Goal: Task Accomplishment & Management: Use online tool/utility

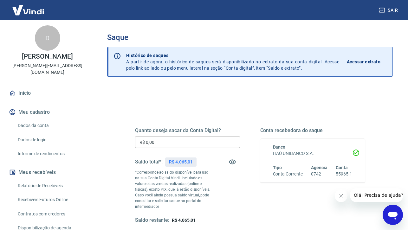
click at [173, 144] on input "R$ 0,00" at bounding box center [187, 142] width 105 height 12
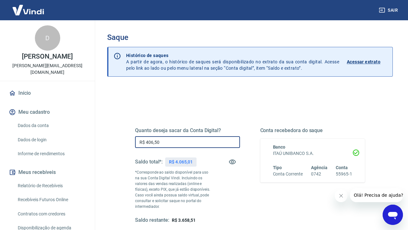
type input "R$ 4.065,00"
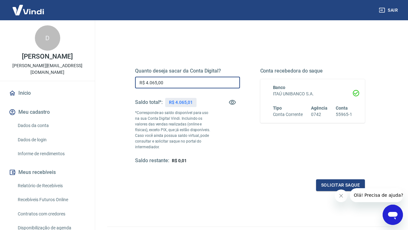
scroll to position [60, 0]
click at [330, 186] on button "Solicitar saque" at bounding box center [340, 185] width 49 height 12
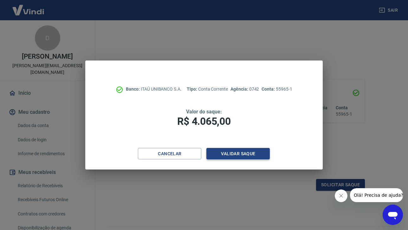
click at [227, 152] on button "Validar saque" at bounding box center [237, 154] width 63 height 12
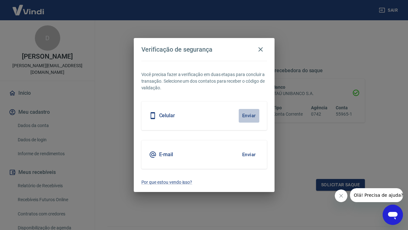
click at [250, 114] on button "Enviar" at bounding box center [249, 115] width 21 height 13
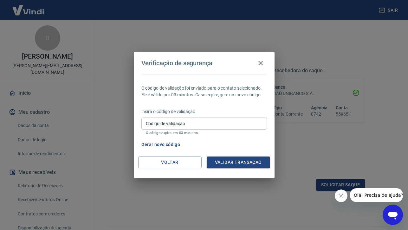
click at [213, 130] on div "Código de validação Código de validação O código expira em 03 minutos." at bounding box center [204, 126] width 126 height 17
click at [207, 126] on input "Código de validação" at bounding box center [204, 124] width 126 height 12
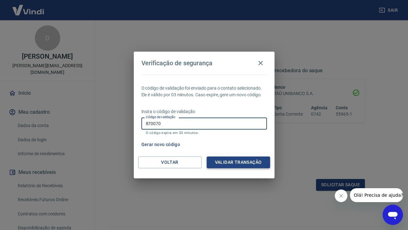
type input "870070"
click at [240, 163] on button "Validar transação" at bounding box center [238, 163] width 63 height 12
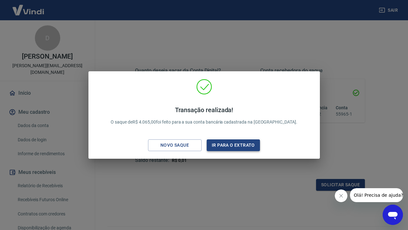
click at [235, 145] on button "Ir para o extrato" at bounding box center [234, 146] width 54 height 12
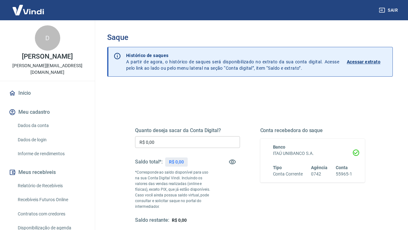
drag, startPoint x: 310, startPoint y: 0, endPoint x: 177, endPoint y: 101, distance: 166.6
click at [177, 101] on div "Quanto deseja sacar da Conta Digital? R$ 0,00 ​ Saldo total*: R$ 0,00 *Correspo…" at bounding box center [250, 179] width 245 height 159
